Goal: Task Accomplishment & Management: Manage account settings

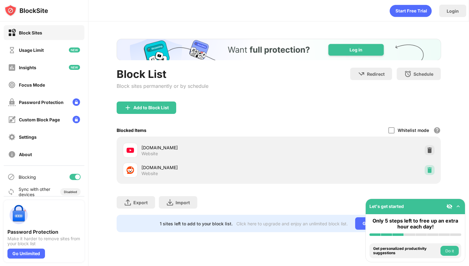
click at [428, 171] on img at bounding box center [430, 170] width 6 height 6
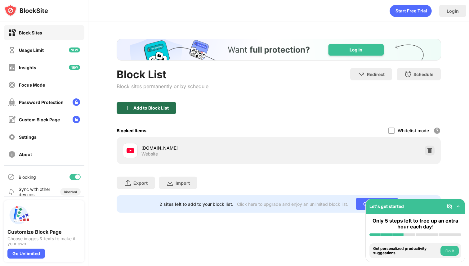
click at [164, 109] on div "Add to Block List" at bounding box center [150, 107] width 35 height 5
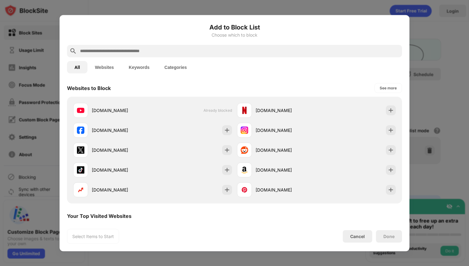
scroll to position [101, 0]
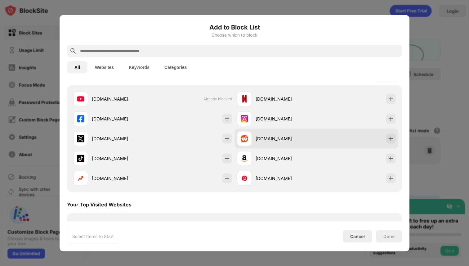
click at [392, 140] on div "[DOMAIN_NAME]" at bounding box center [317, 138] width 164 height 20
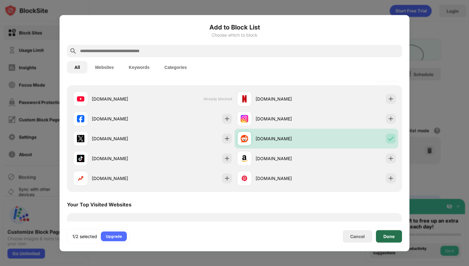
click at [388, 241] on div "Done" at bounding box center [389, 236] width 26 height 12
